Goal: Book appointment/travel/reservation

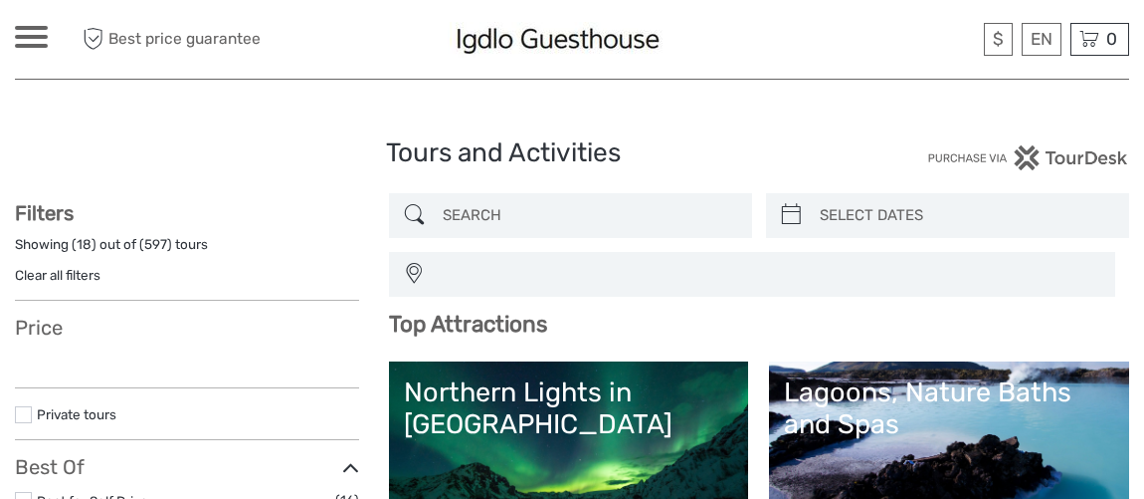
select select
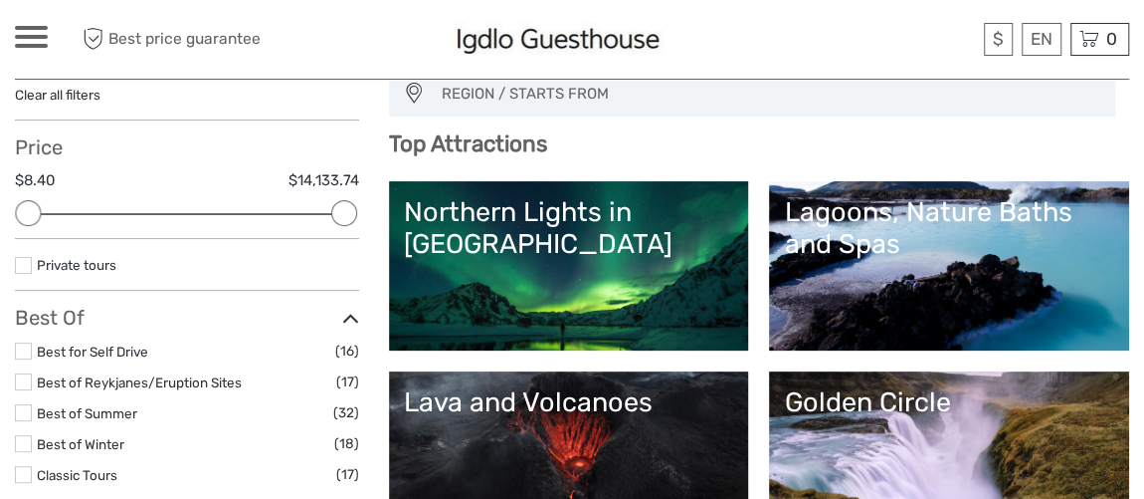
scroll to position [271, 0]
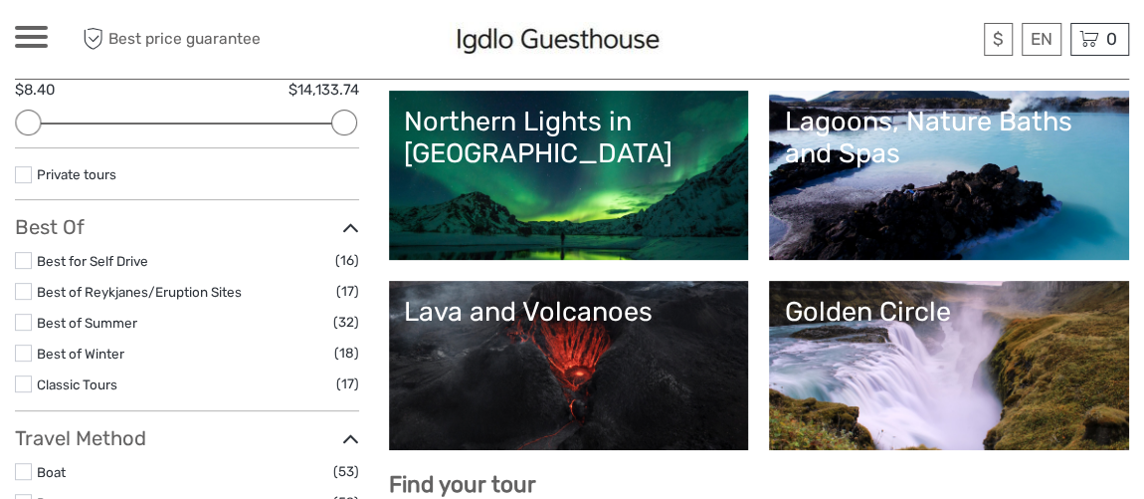
click at [21, 290] on label at bounding box center [23, 291] width 17 height 17
click at [0, 0] on input "checkbox" at bounding box center [0, 0] width 0 height 0
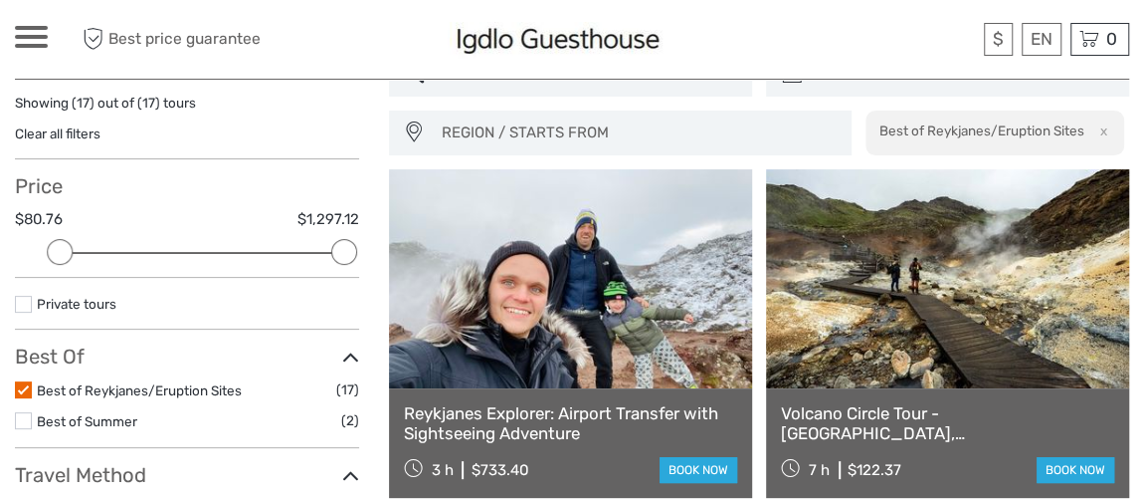
scroll to position [180, 0]
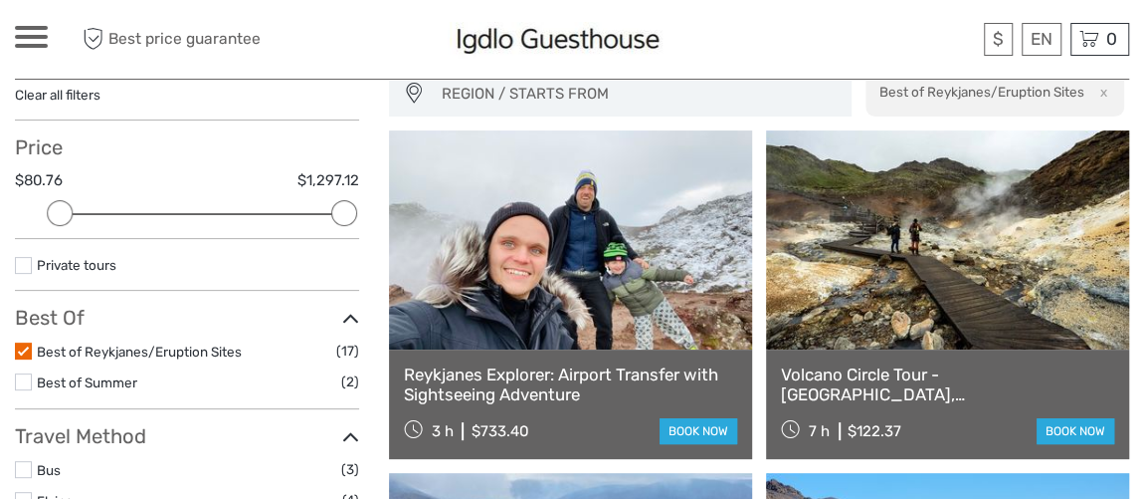
click at [916, 377] on link "Volcano Circle Tour - [GEOGRAPHIC_DATA], [GEOGRAPHIC_DATA] and [GEOGRAPHIC_DATA]" at bounding box center [947, 384] width 333 height 41
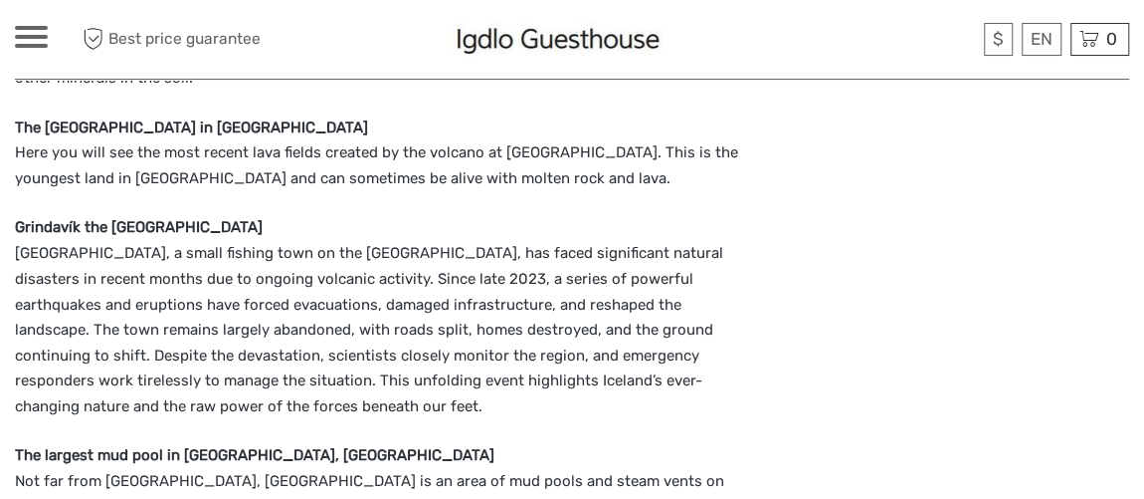
scroll to position [1719, 0]
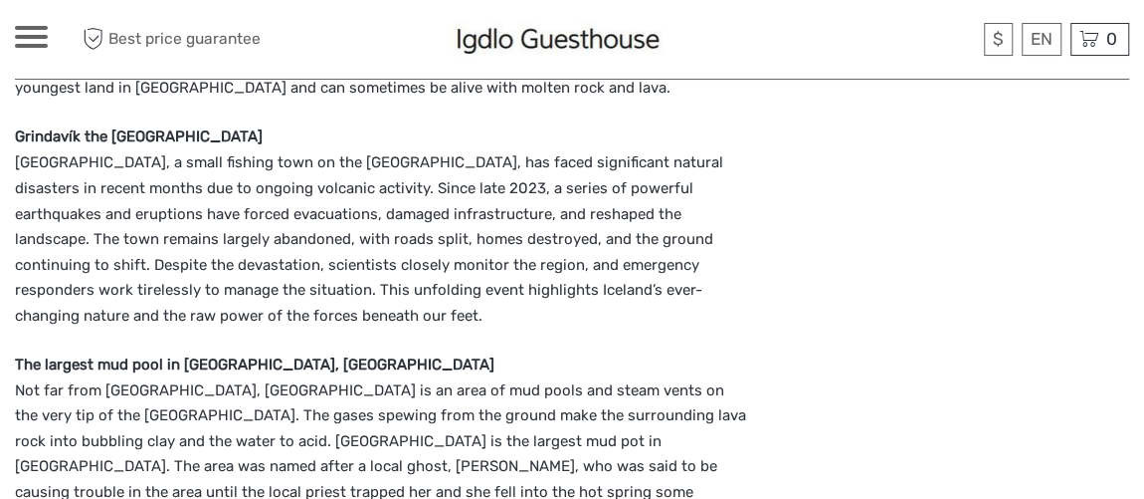
click at [1126, 381] on div "Choose Date of Travel Next Month [DATE] Su Mo Tu We Th Fr Sa 31 1 2 3 4 5 6 7 8…" at bounding box center [952, 363] width 353 height 3413
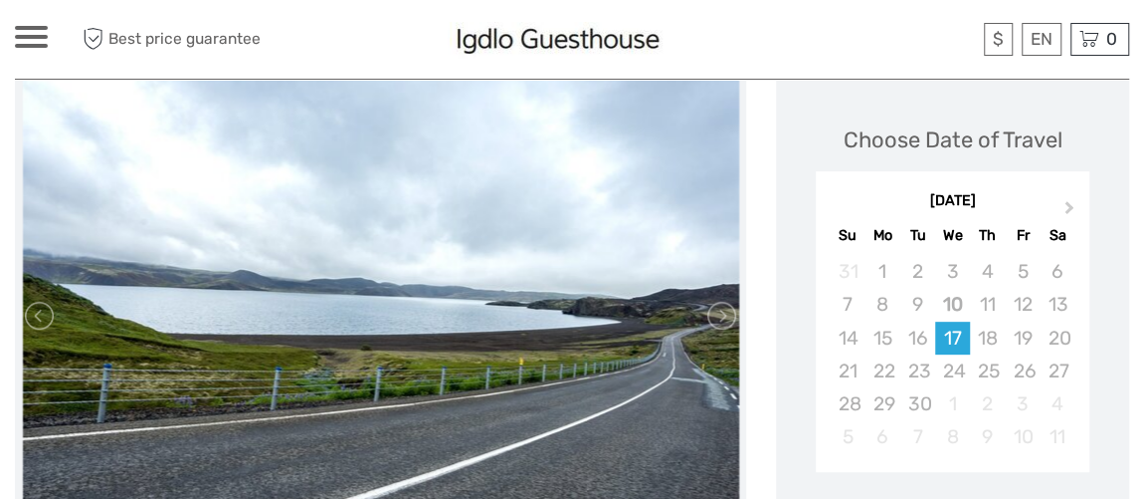
scroll to position [283, 0]
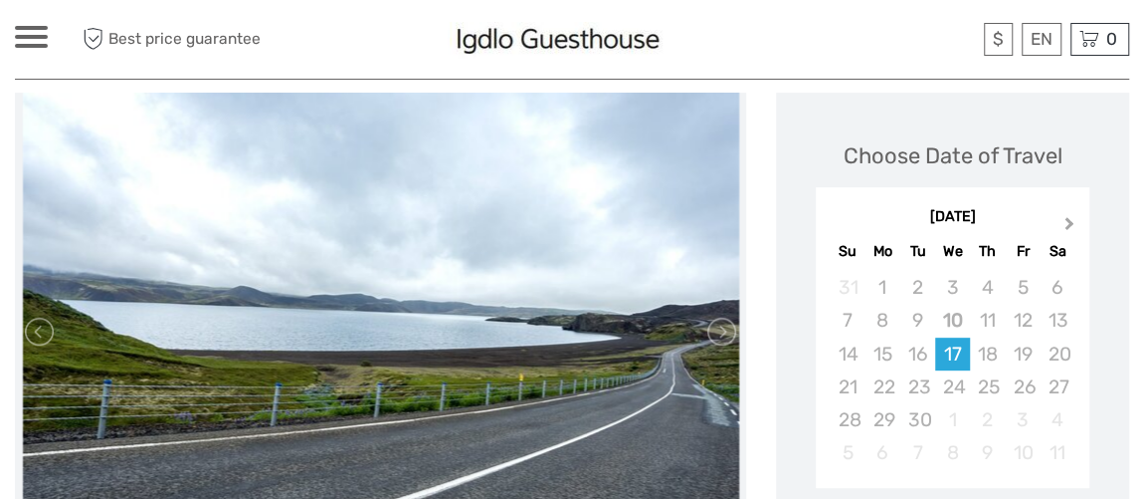
click at [1070, 225] on span "Next Month" at bounding box center [1070, 227] width 0 height 29
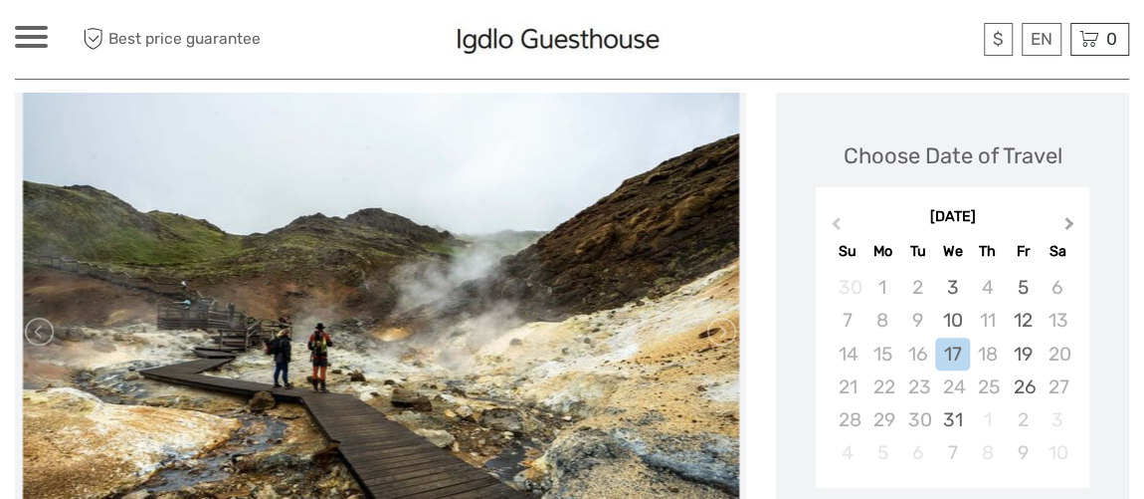
click at [1070, 225] on span "Next Month" at bounding box center [1070, 227] width 0 height 29
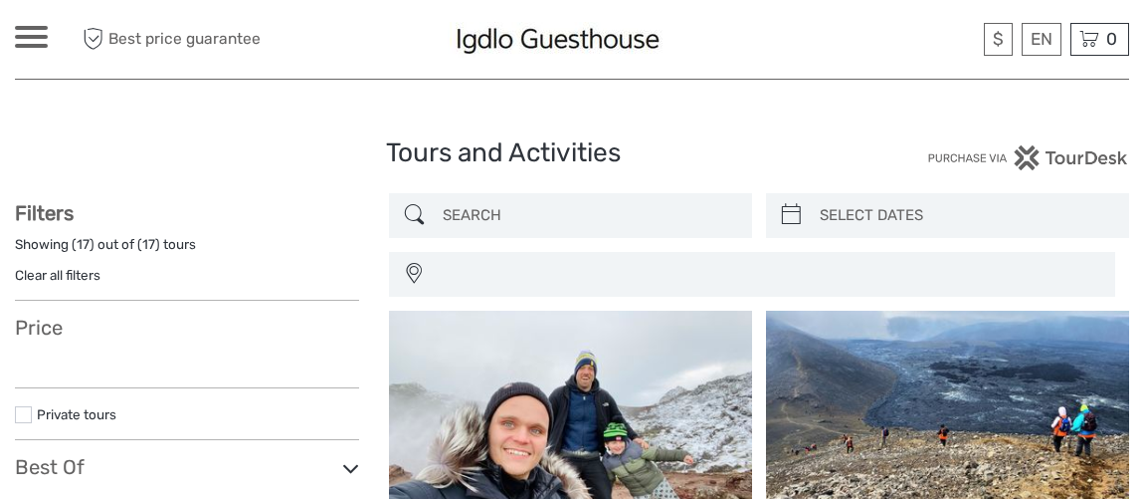
select select
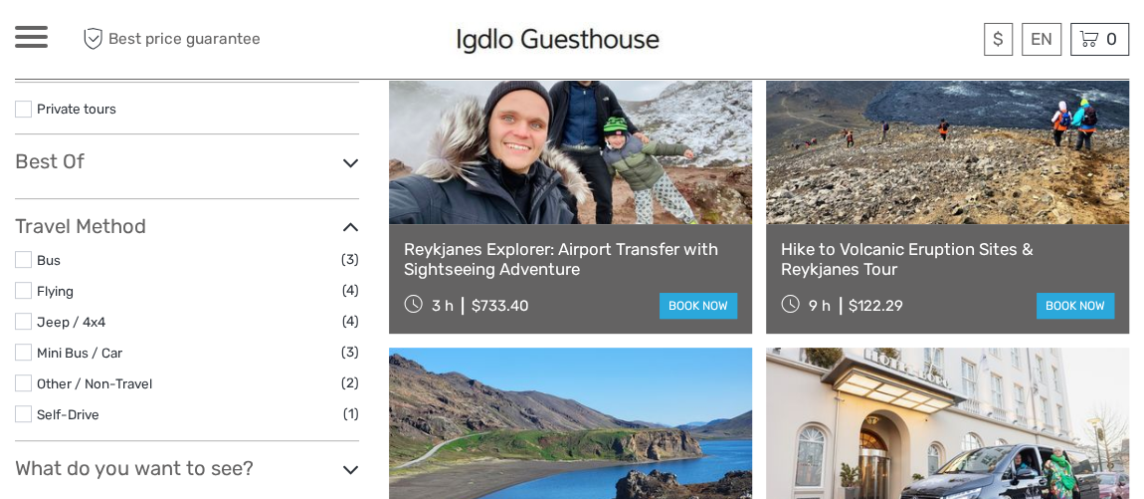
select select
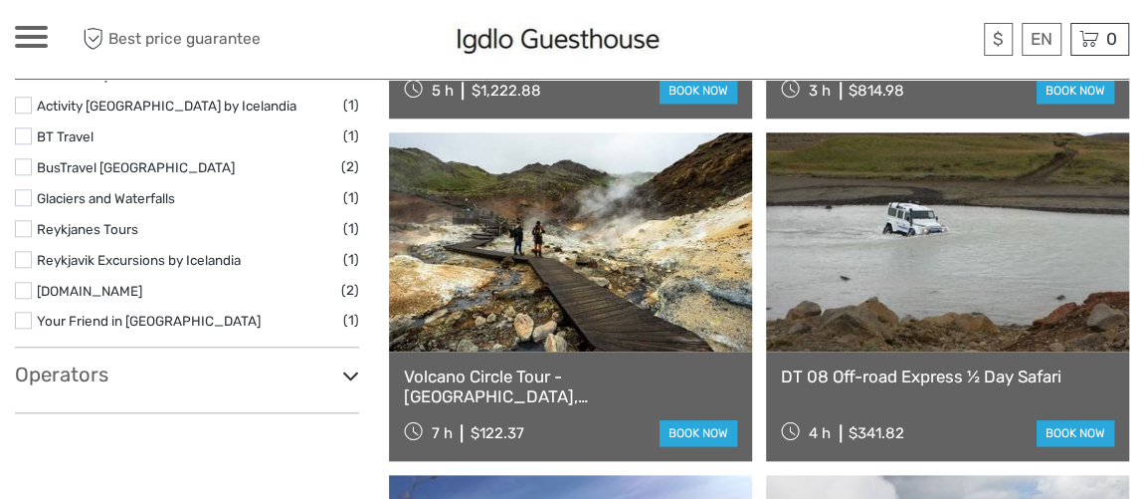
scroll to position [905, 0]
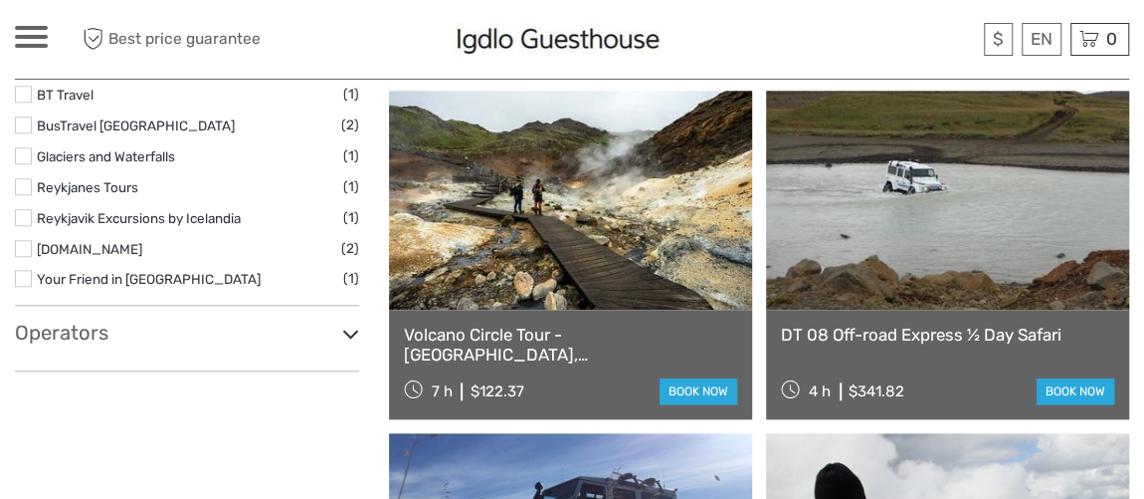
click at [594, 286] on link at bounding box center [570, 200] width 363 height 219
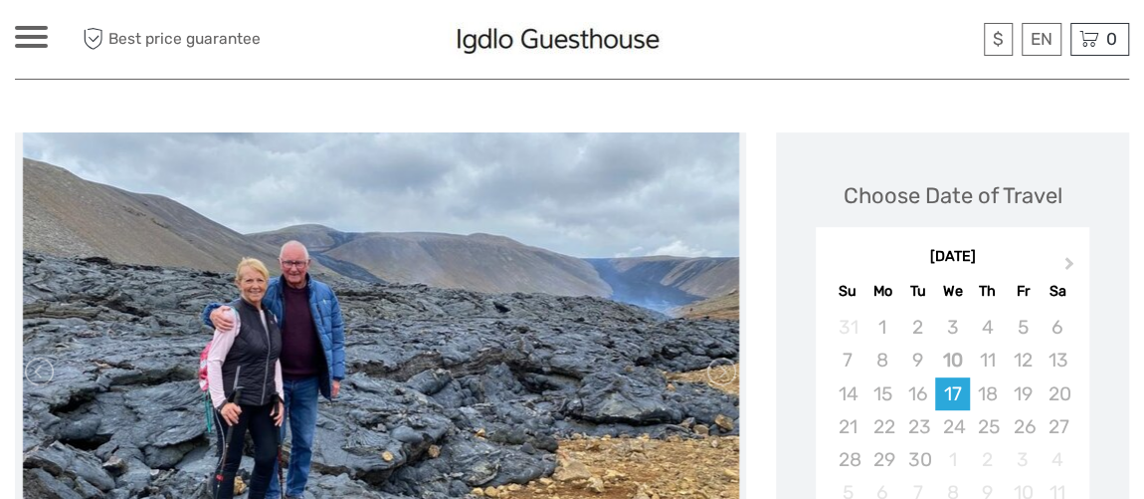
scroll to position [271, 0]
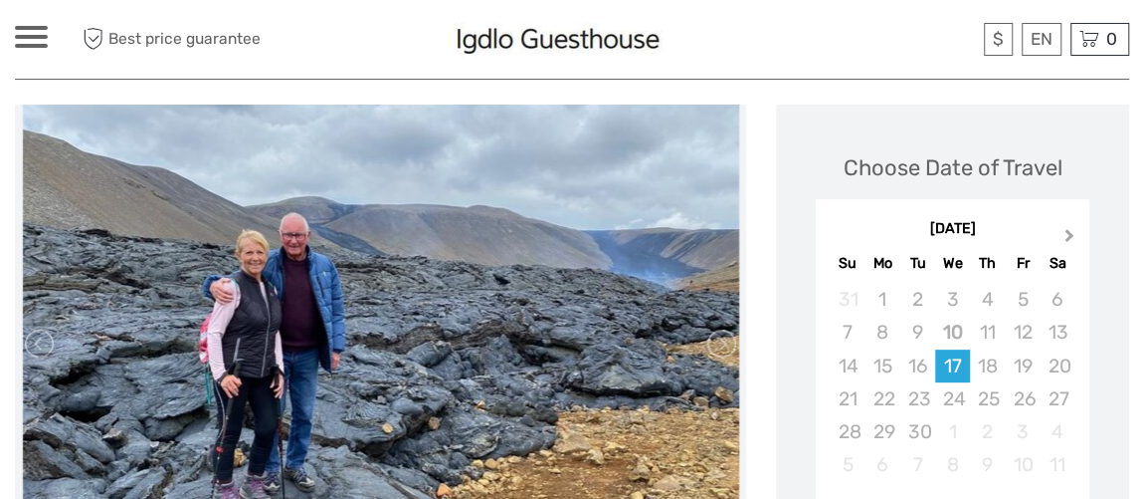
click at [1063, 240] on button "Next Month" at bounding box center [1072, 240] width 32 height 32
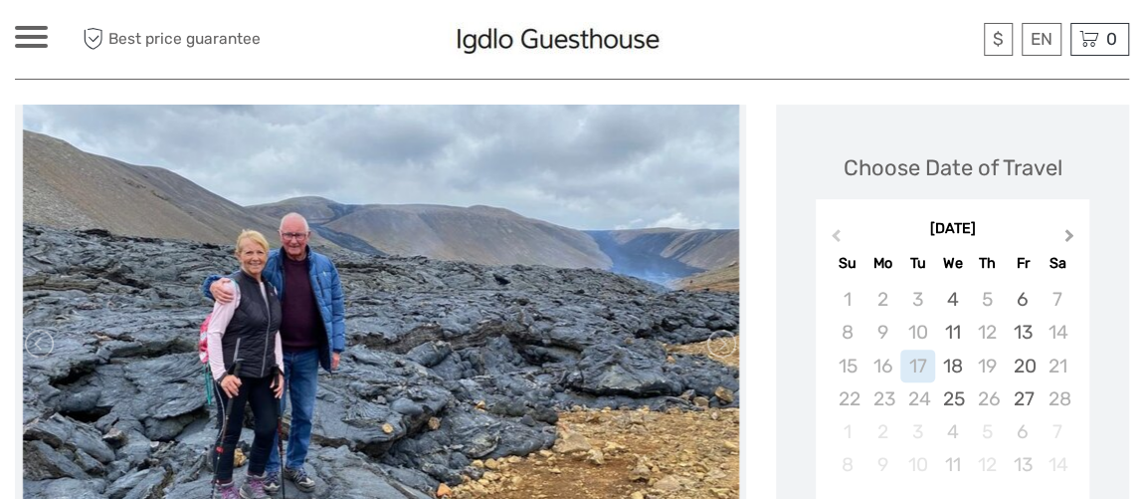
click at [1063, 240] on button "Next Month" at bounding box center [1072, 240] width 32 height 32
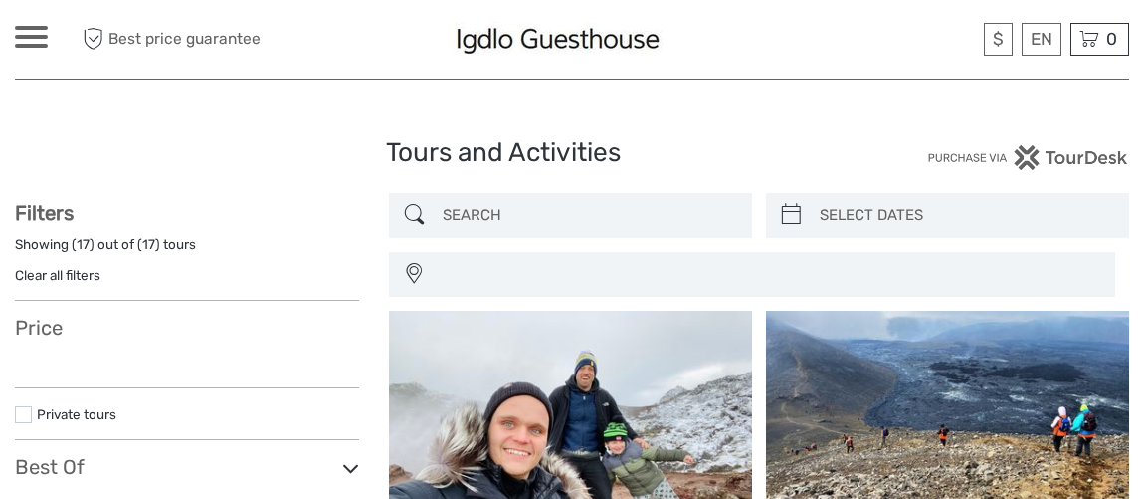
select select
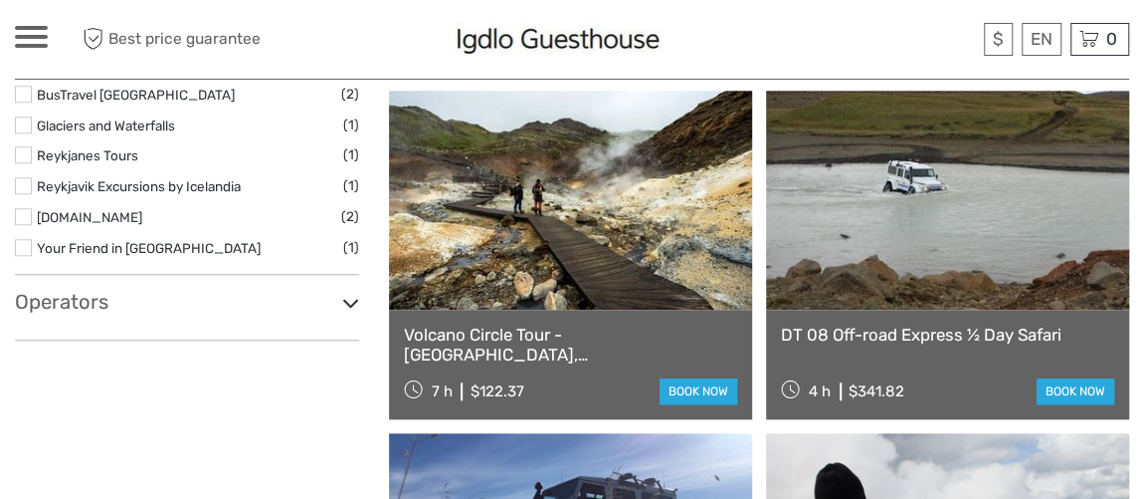
select select
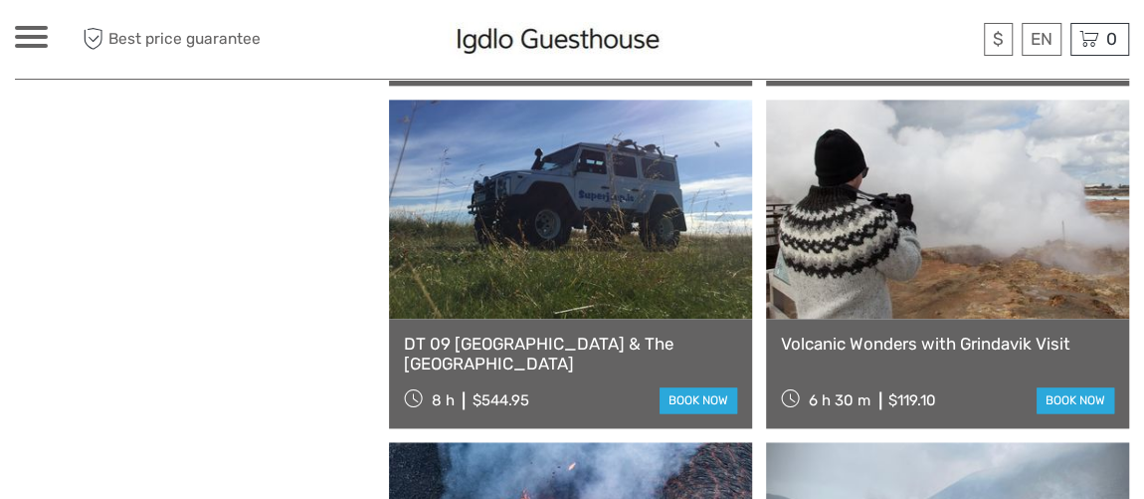
scroll to position [1266, 0]
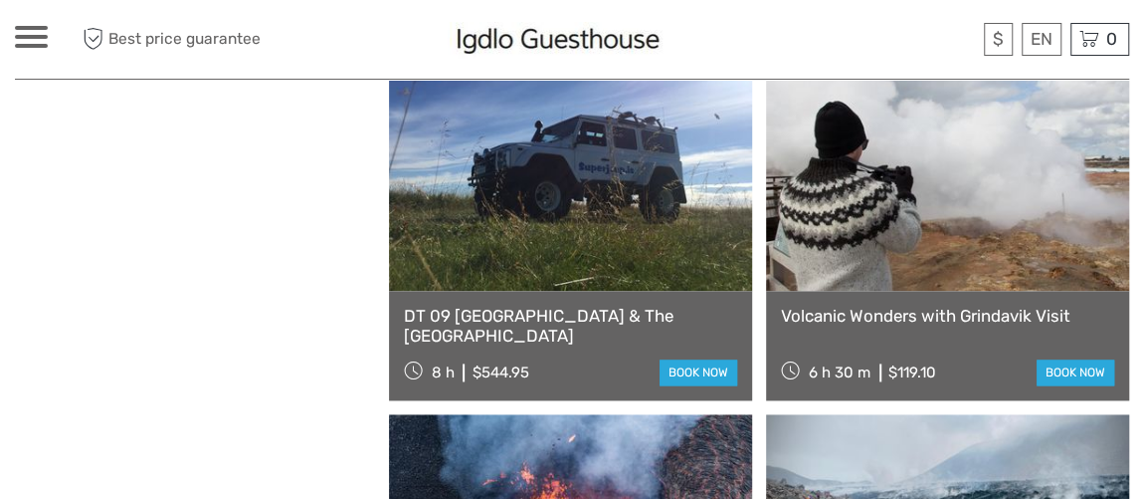
click at [841, 306] on link "Volcanic Wonders with Grindavik Visit" at bounding box center [947, 316] width 333 height 20
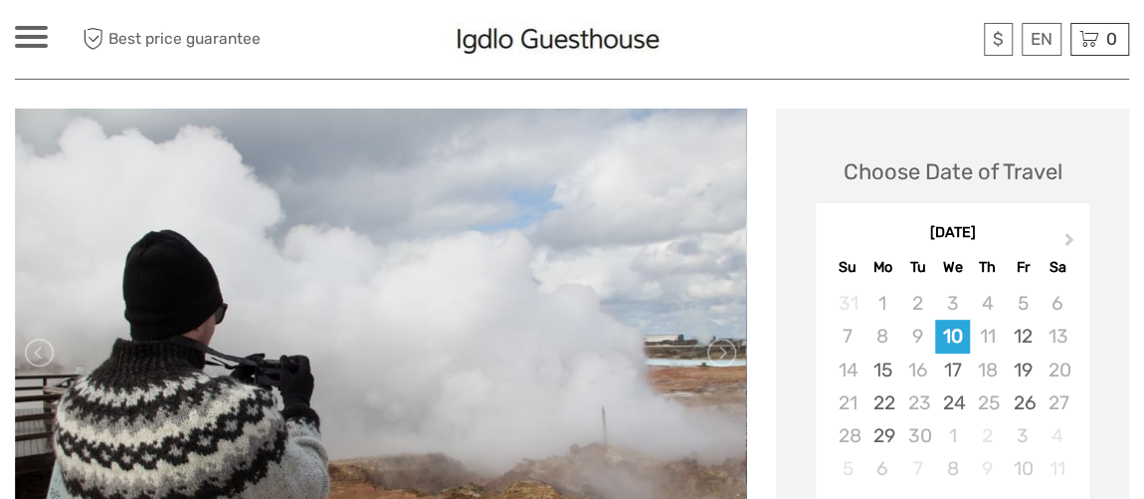
scroll to position [271, 0]
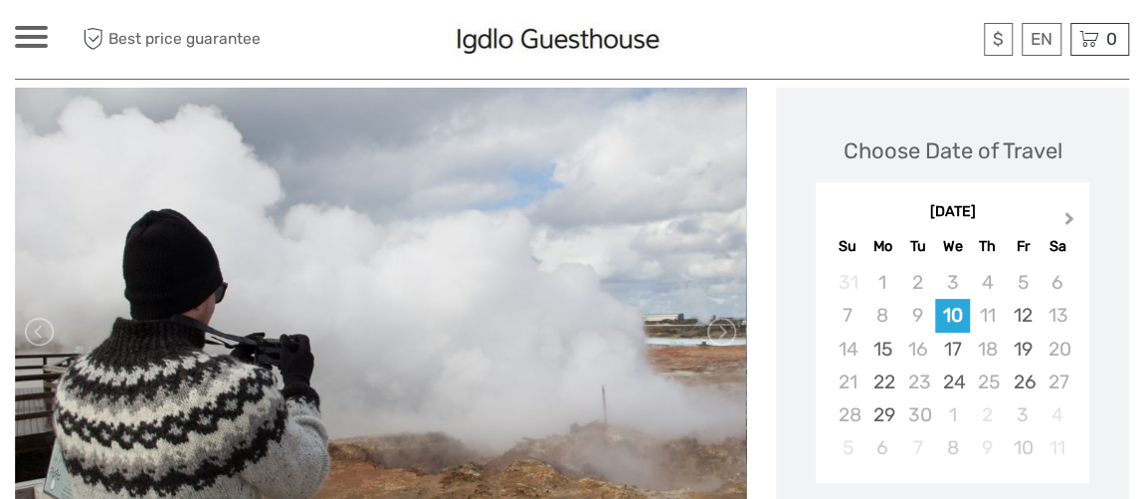
click at [1076, 211] on button "Next Month" at bounding box center [1072, 223] width 32 height 32
click at [1076, 212] on button "Next Month" at bounding box center [1072, 223] width 32 height 32
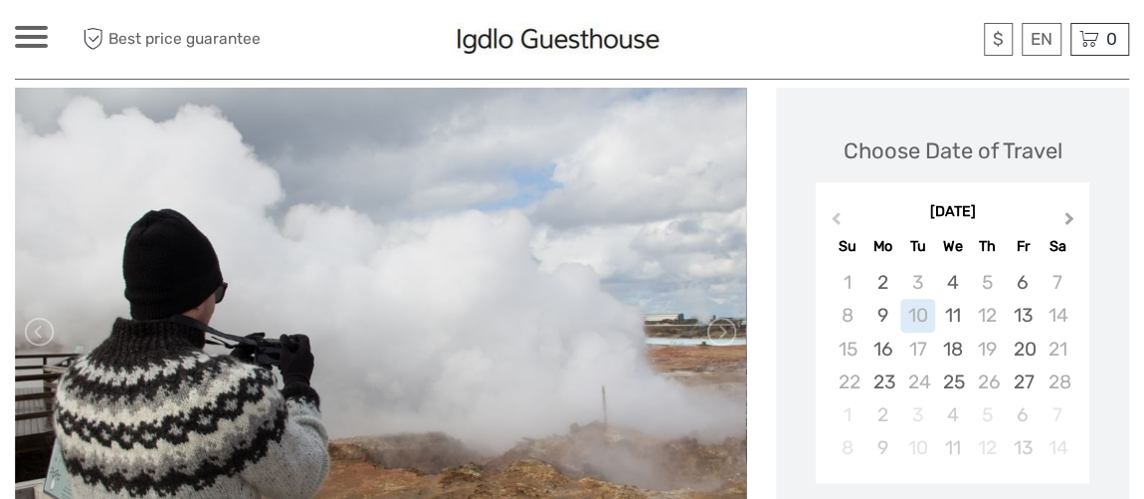
click at [1076, 213] on button "Next Month" at bounding box center [1072, 223] width 32 height 32
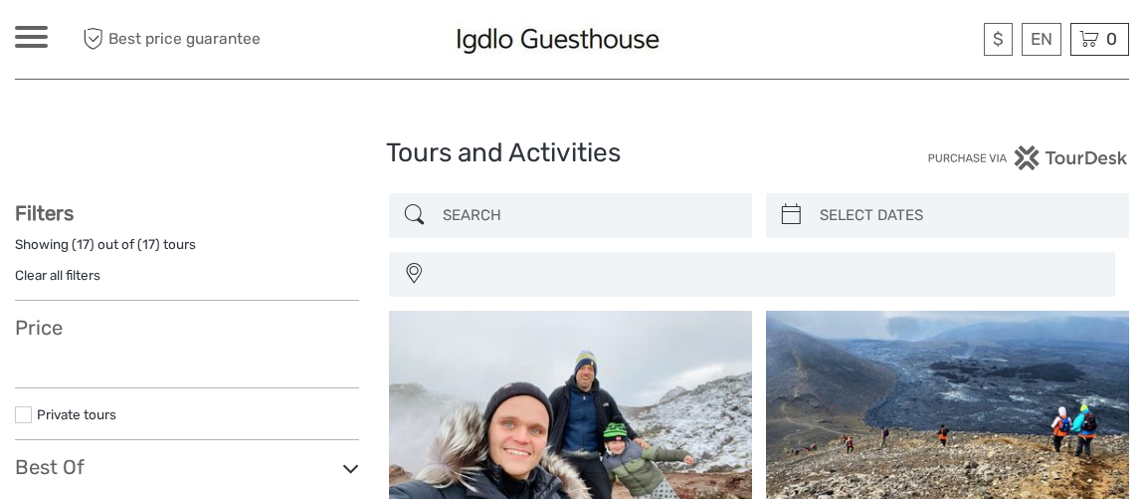
select select
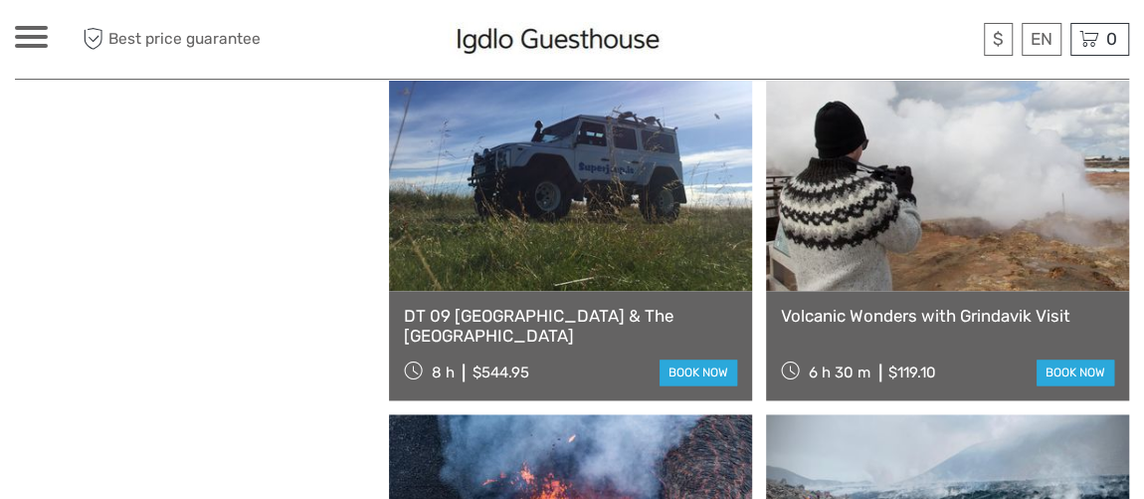
select select
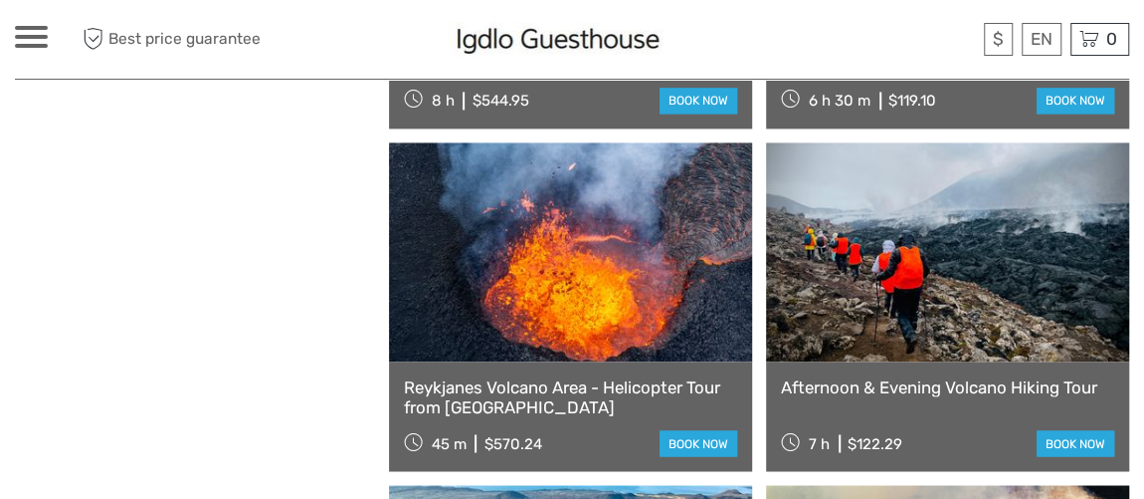
scroll to position [1628, 0]
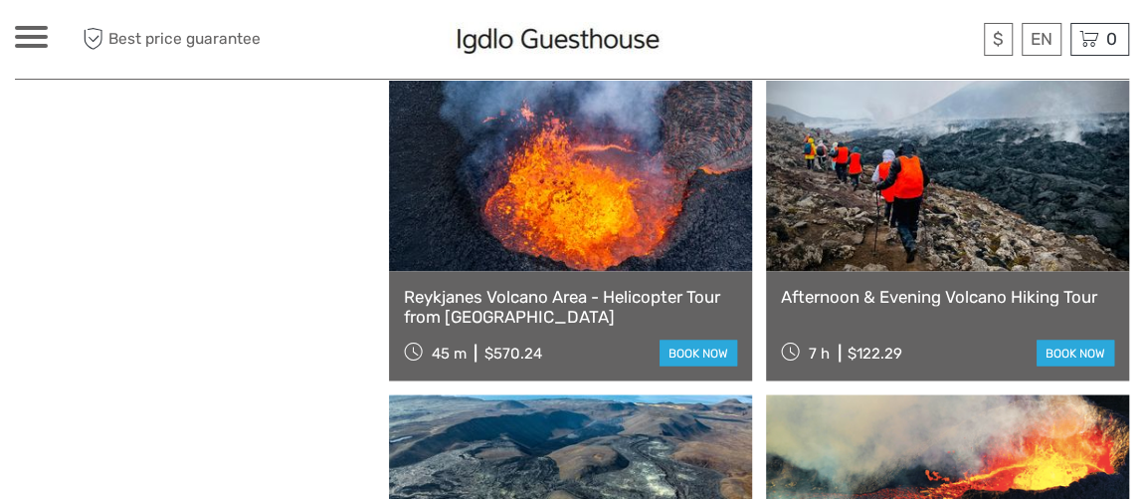
click at [881, 284] on div "Afternoon & Evening Volcano Hiking Tour 7 h $122.29 book now" at bounding box center [947, 325] width 363 height 109
click at [880, 296] on link "Afternoon & Evening Volcano Hiking Tour" at bounding box center [947, 296] width 333 height 20
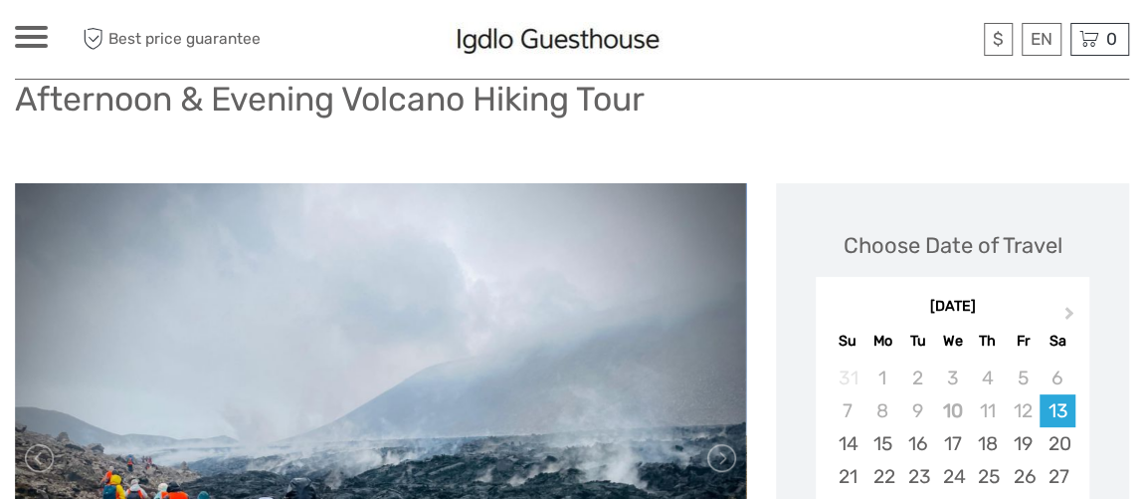
scroll to position [180, 0]
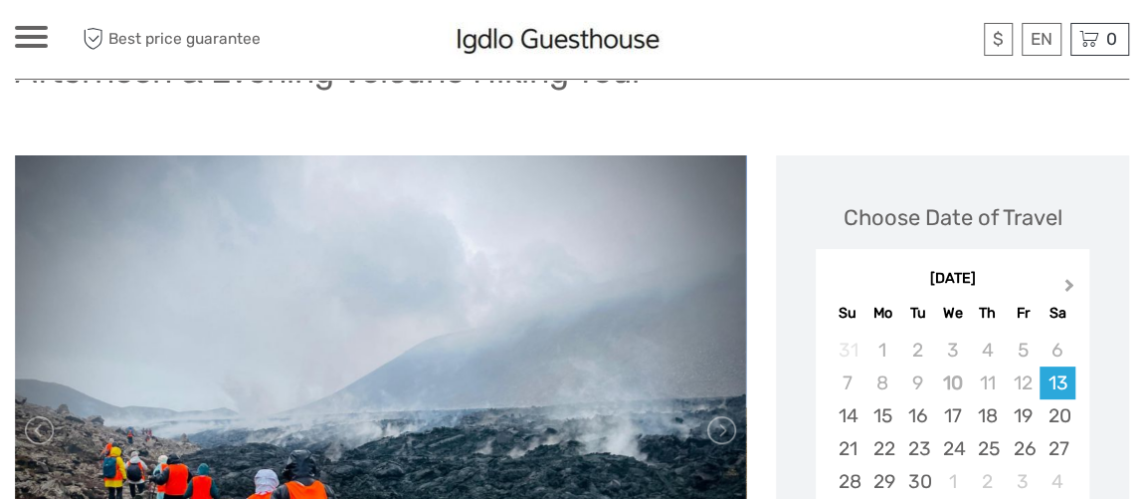
click at [1070, 282] on span "Next Month" at bounding box center [1070, 289] width 0 height 29
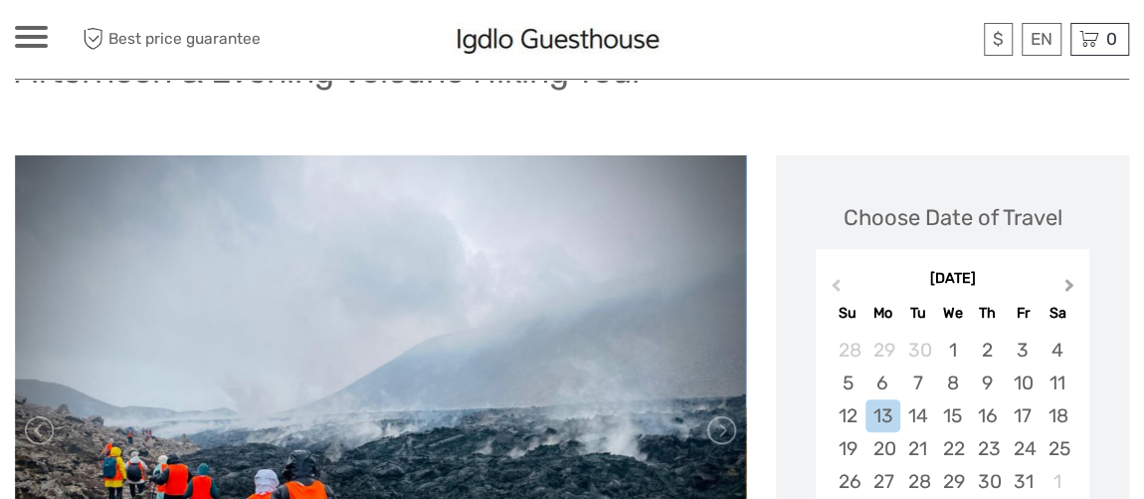
click at [1070, 282] on span "Next Month" at bounding box center [1070, 289] width 0 height 29
click at [1070, 283] on span "Next Month" at bounding box center [1070, 289] width 0 height 29
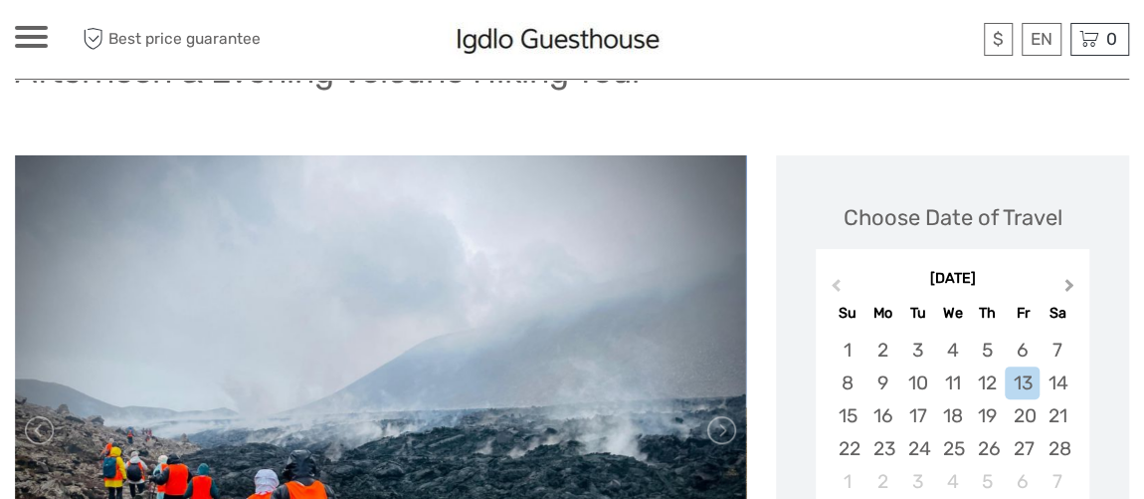
click at [1070, 283] on span "Next Month" at bounding box center [1070, 289] width 0 height 29
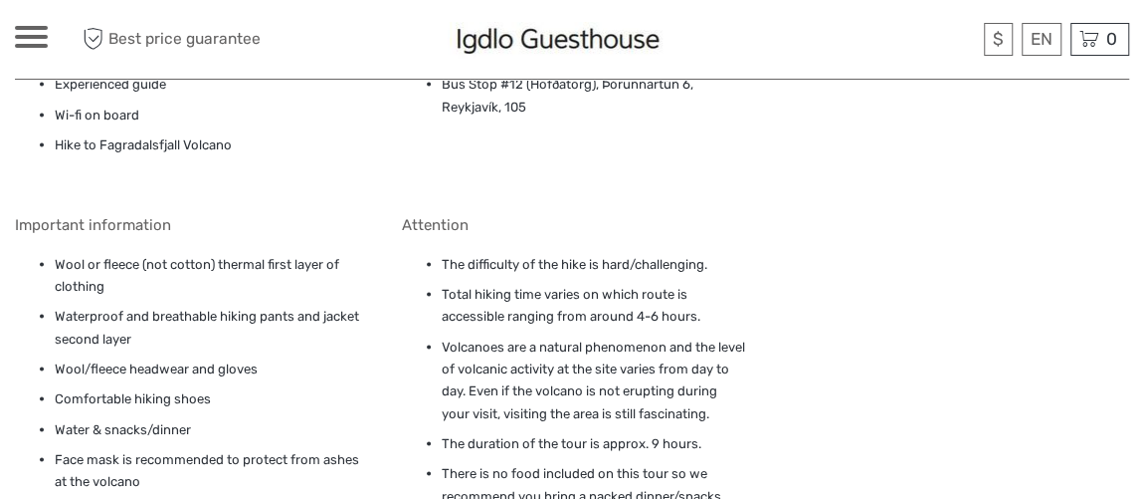
scroll to position [1809, 0]
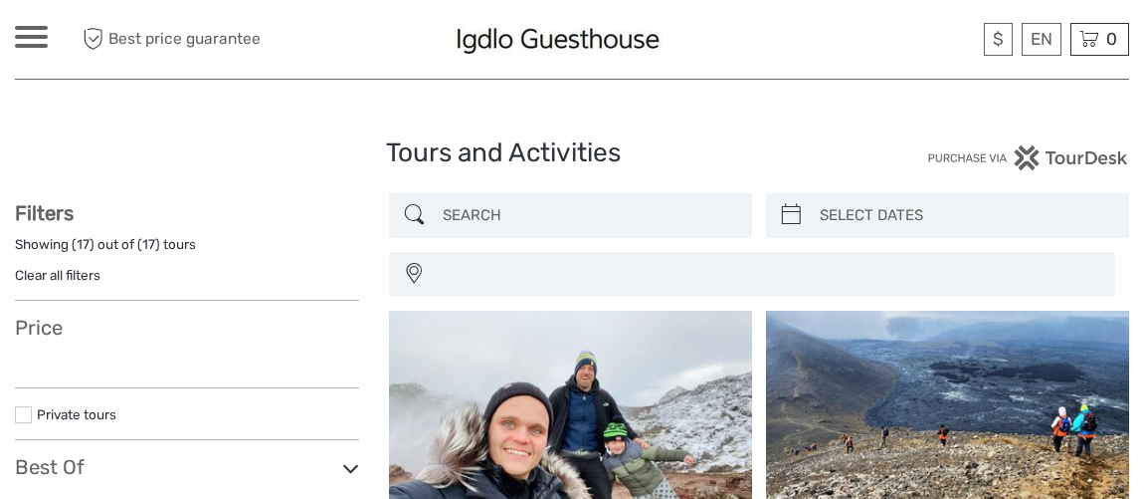
select select
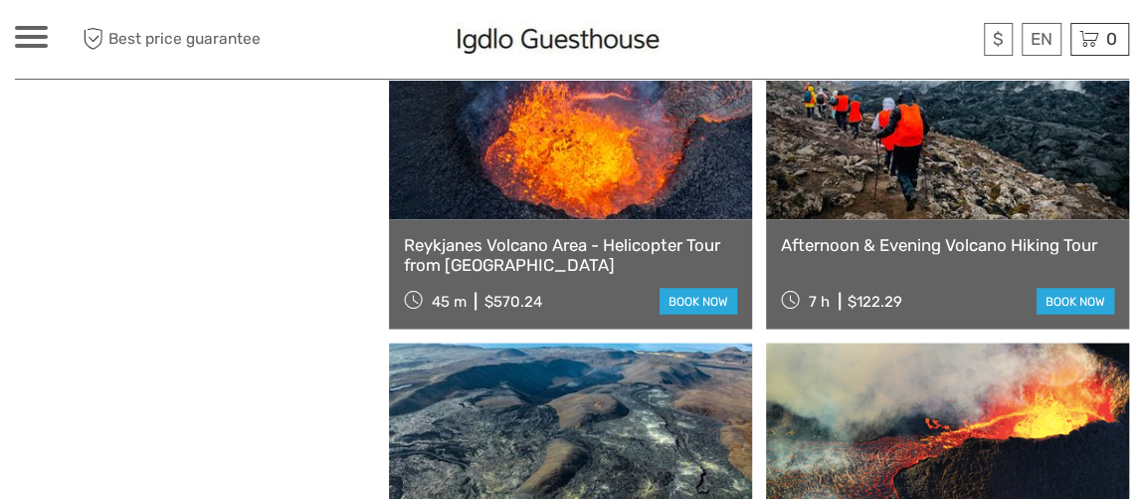
select select
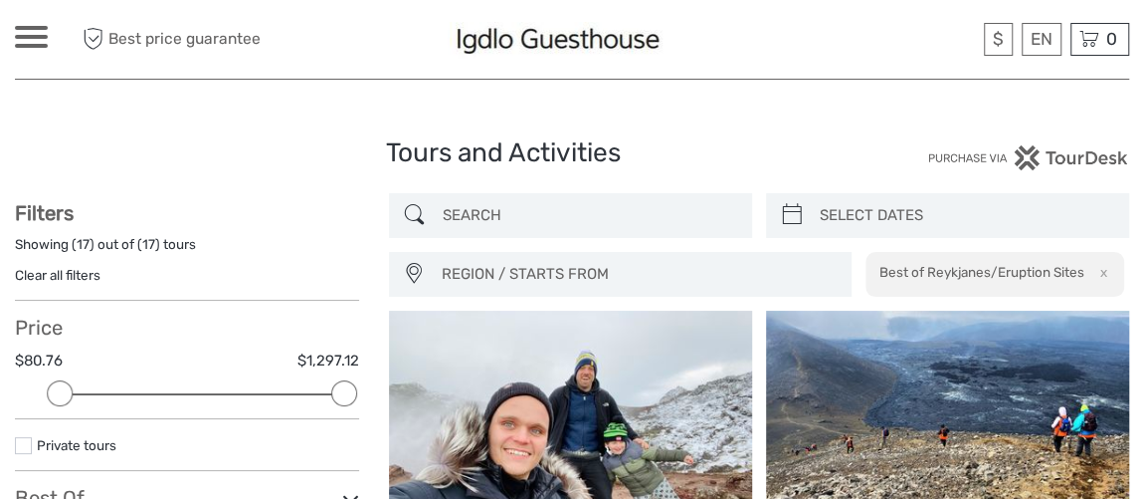
click at [40, 41] on div at bounding box center [31, 37] width 33 height 22
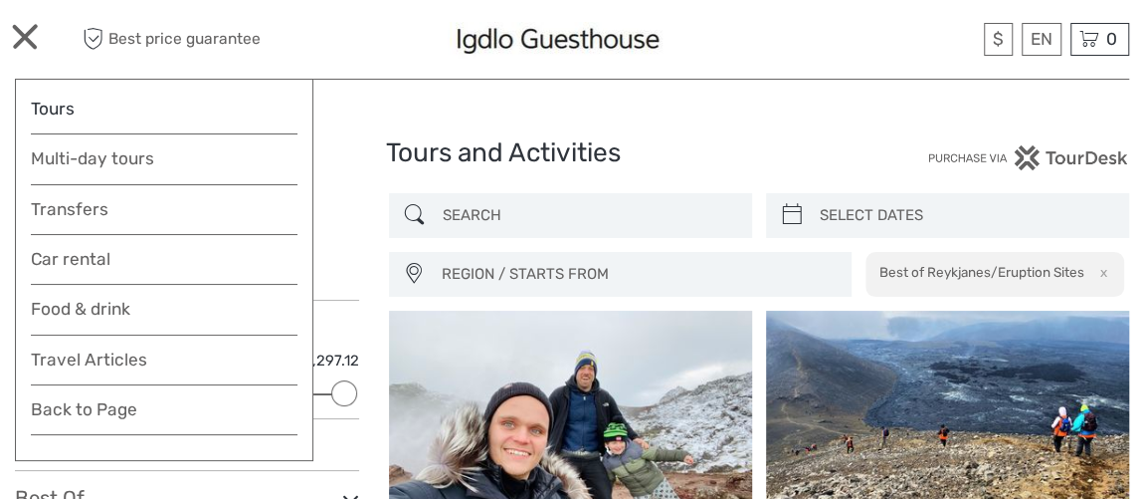
click at [64, 106] on link "Tours" at bounding box center [164, 109] width 267 height 29
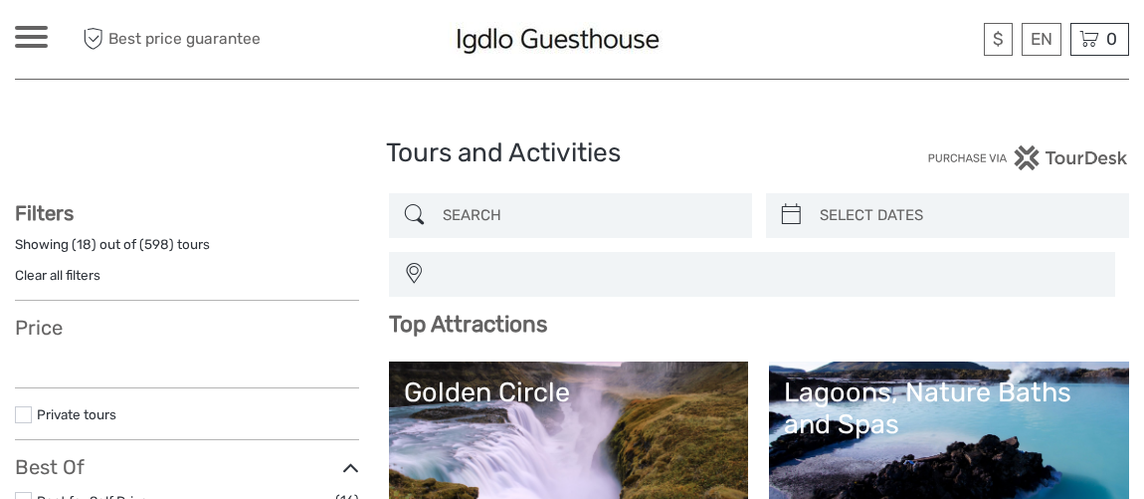
select select
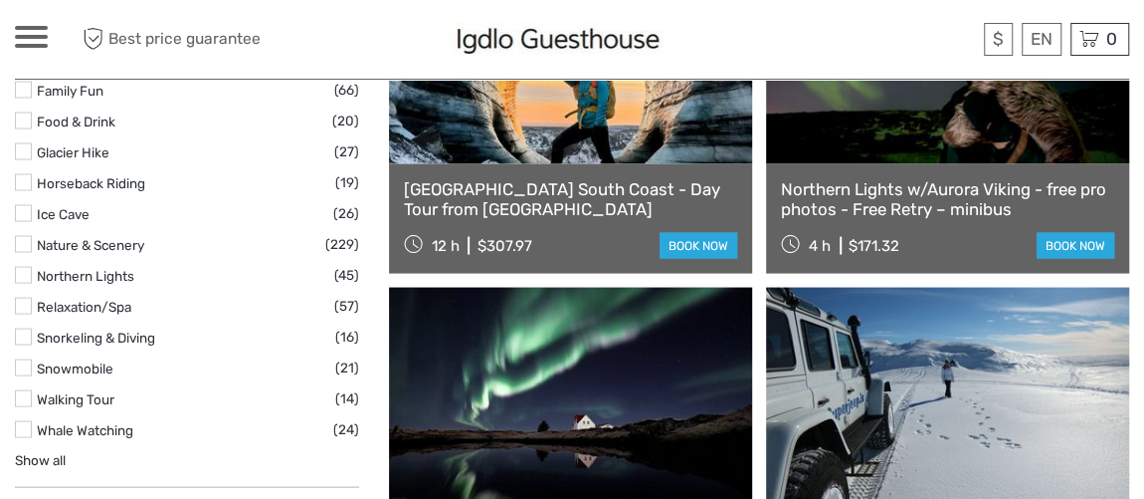
scroll to position [1900, 0]
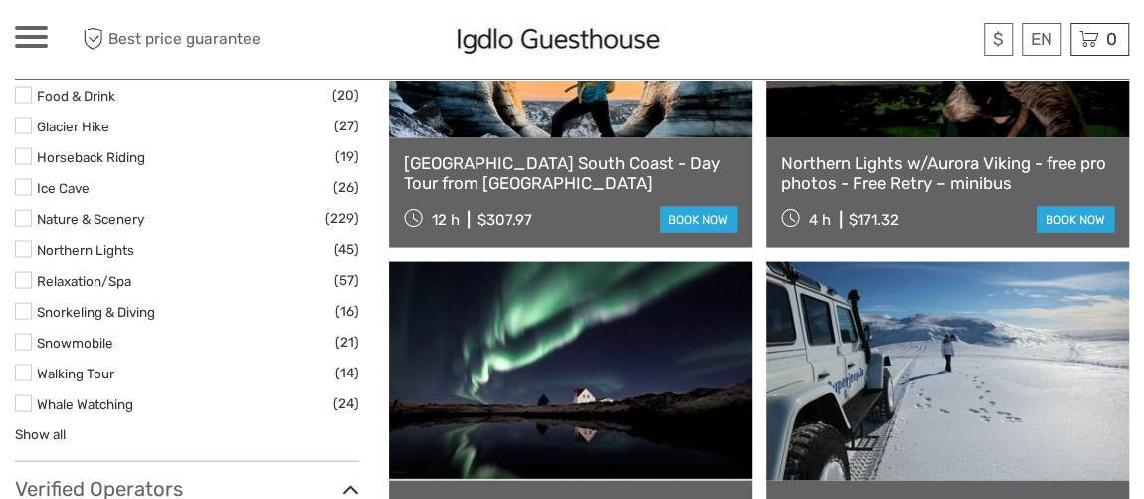
click at [93, 402] on link "Whale Watching" at bounding box center [85, 404] width 97 height 16
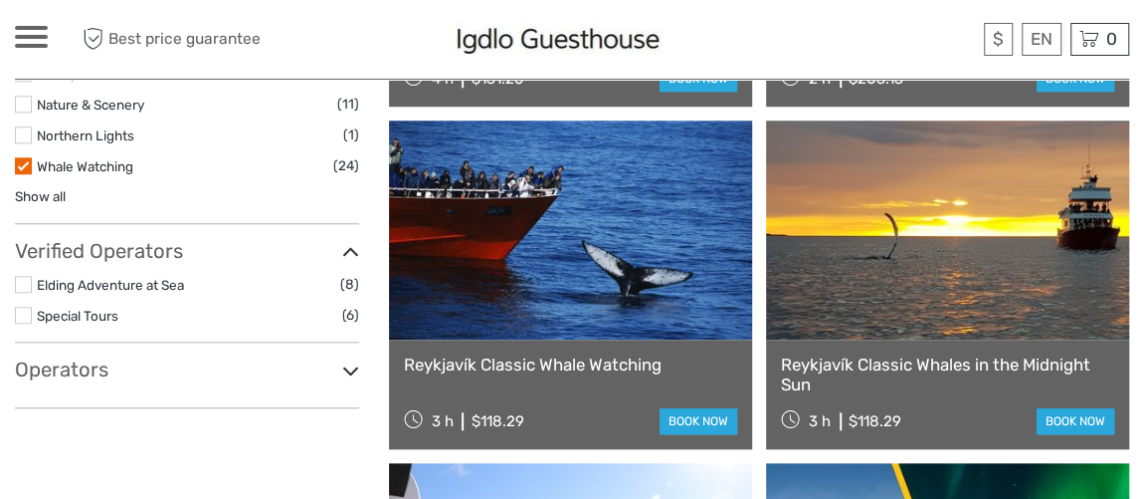
scroll to position [905, 0]
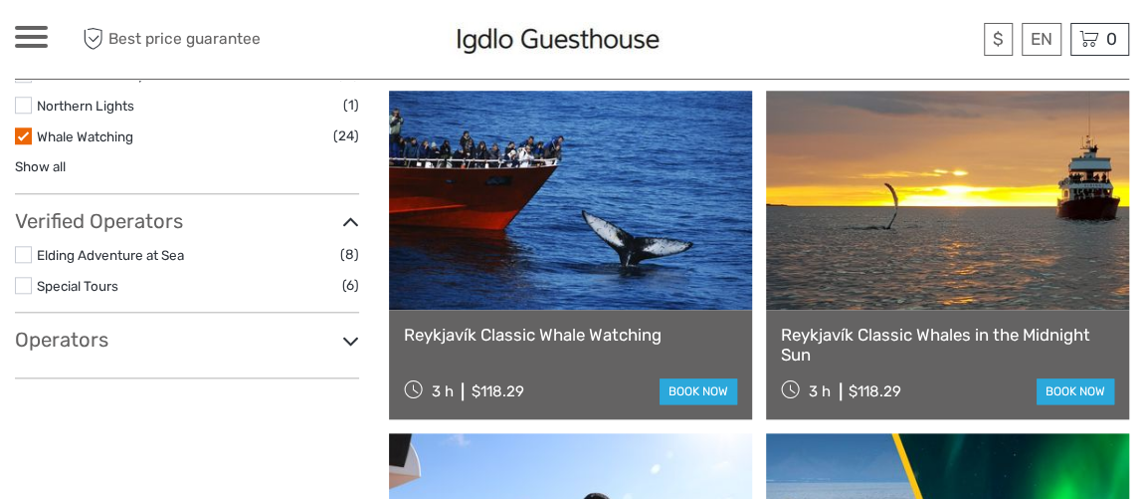
click at [511, 272] on link at bounding box center [570, 200] width 363 height 219
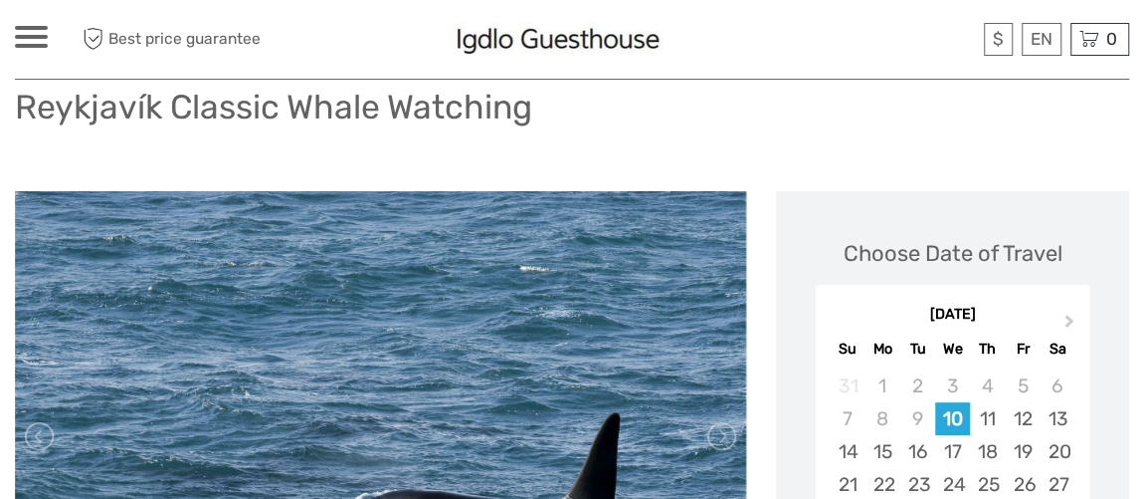
scroll to position [271, 0]
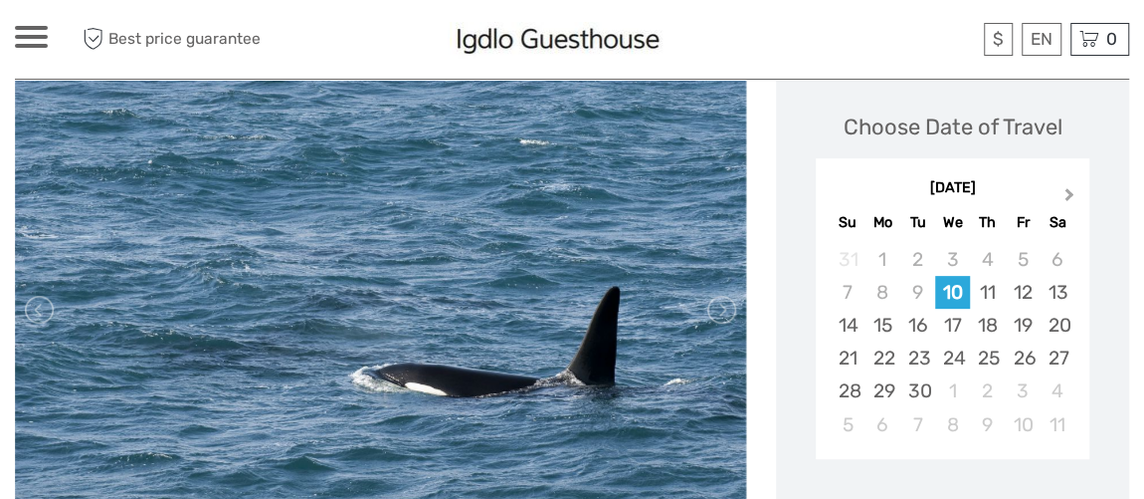
click at [1063, 187] on button "Next Month" at bounding box center [1072, 199] width 32 height 32
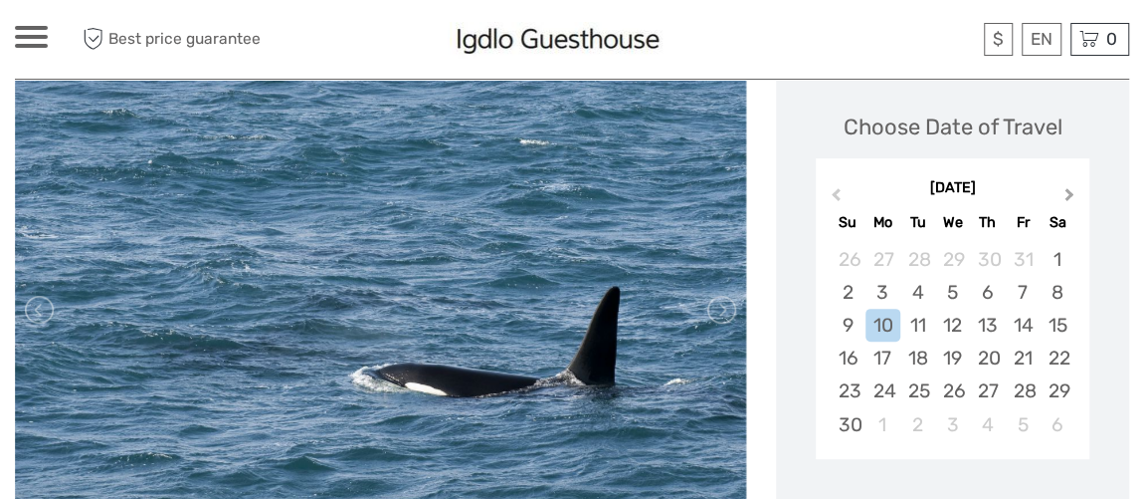
click at [1063, 187] on button "Next Month" at bounding box center [1072, 199] width 32 height 32
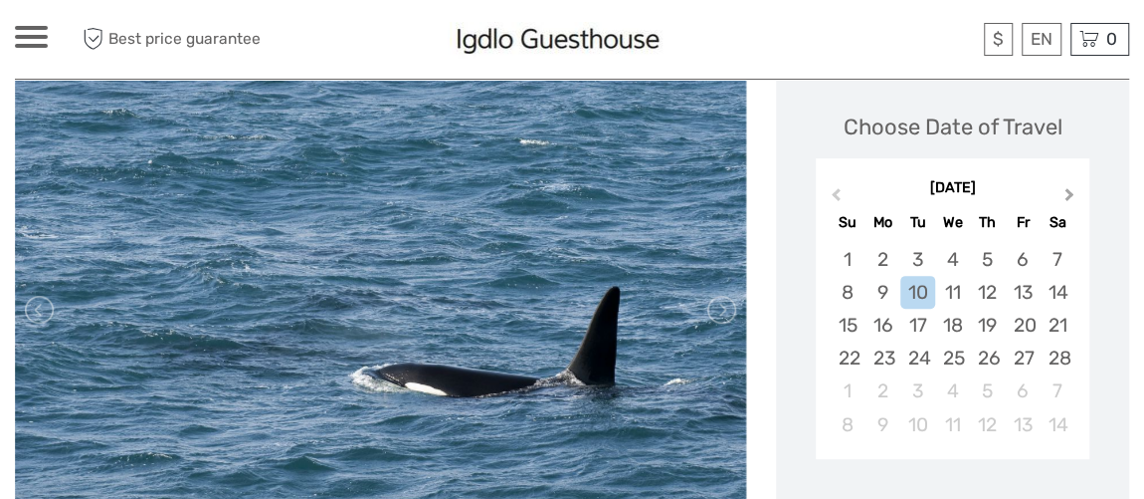
click at [1063, 187] on button "Next Month" at bounding box center [1072, 199] width 32 height 32
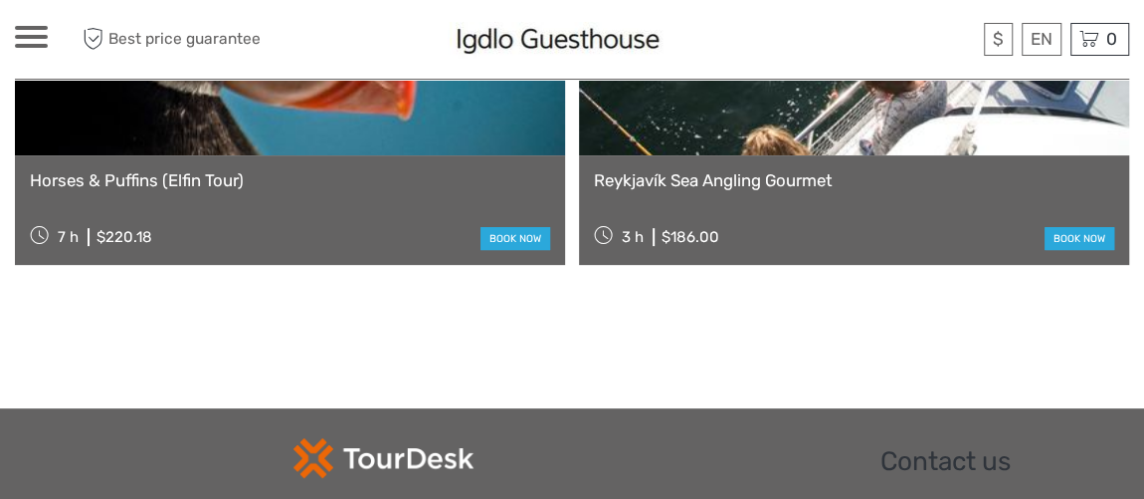
scroll to position [3979, 0]
